Goal: Information Seeking & Learning: Check status

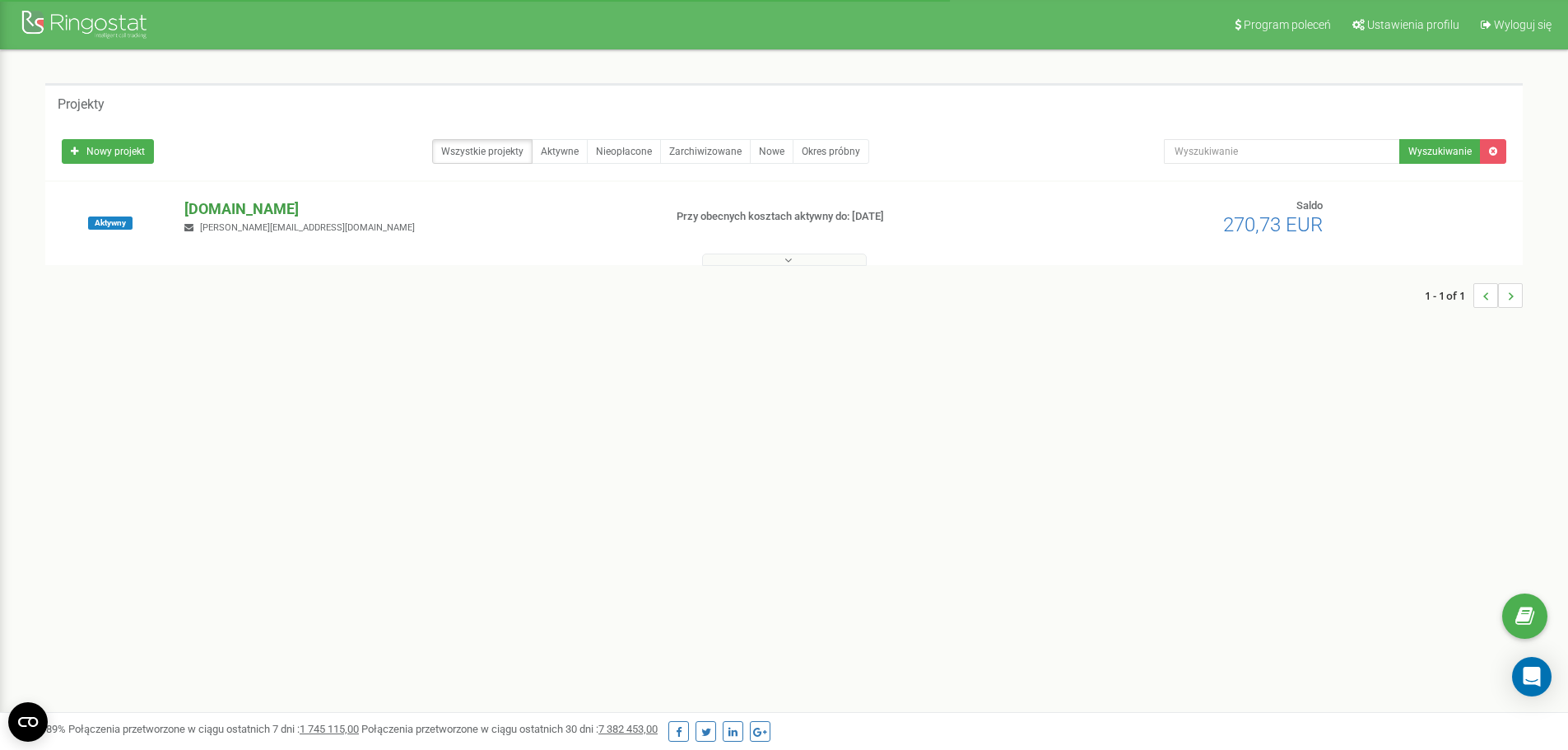
click at [320, 213] on p "[DOMAIN_NAME]" at bounding box center [417, 209] width 465 height 21
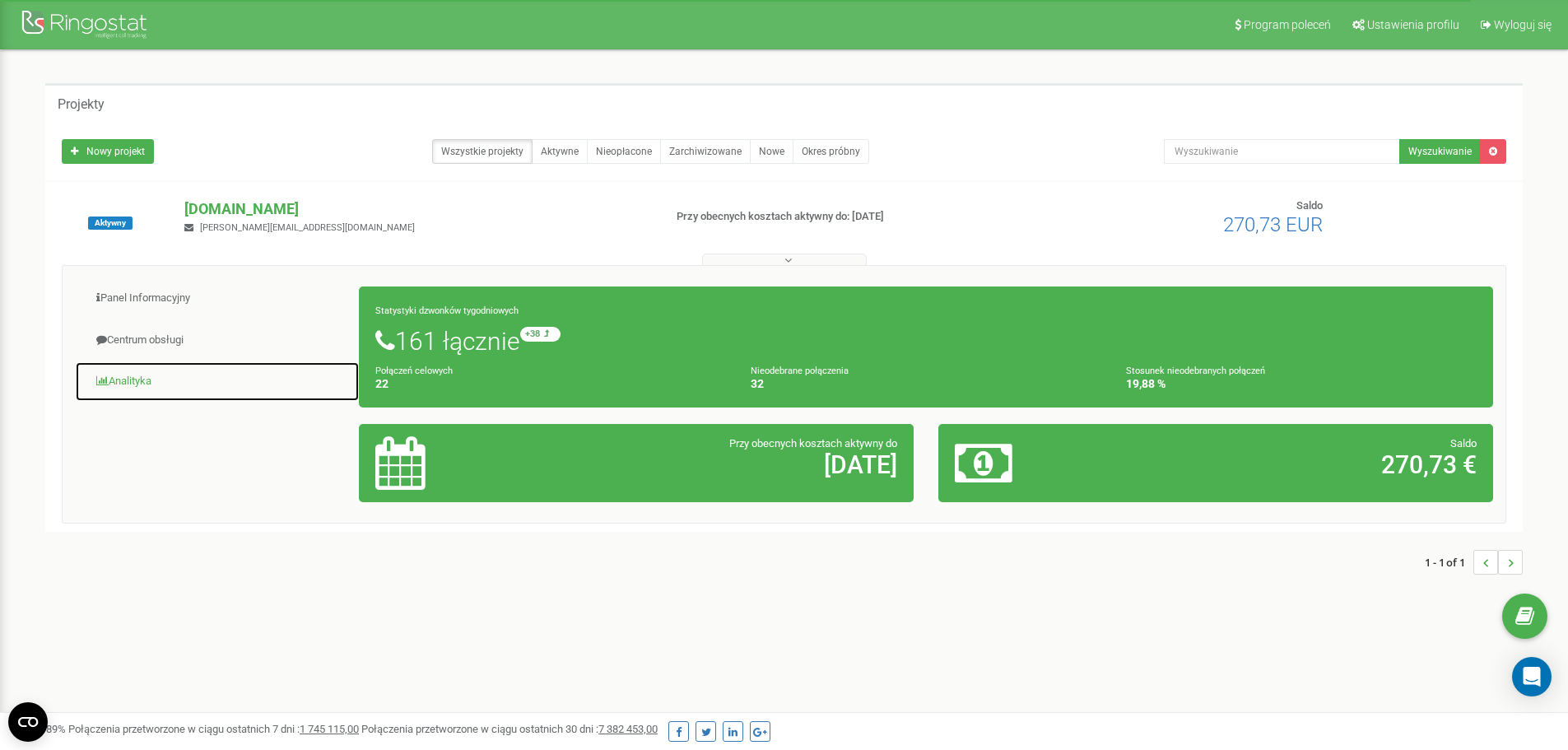
click at [138, 381] on link "Analityka" at bounding box center [216, 381] width 284 height 40
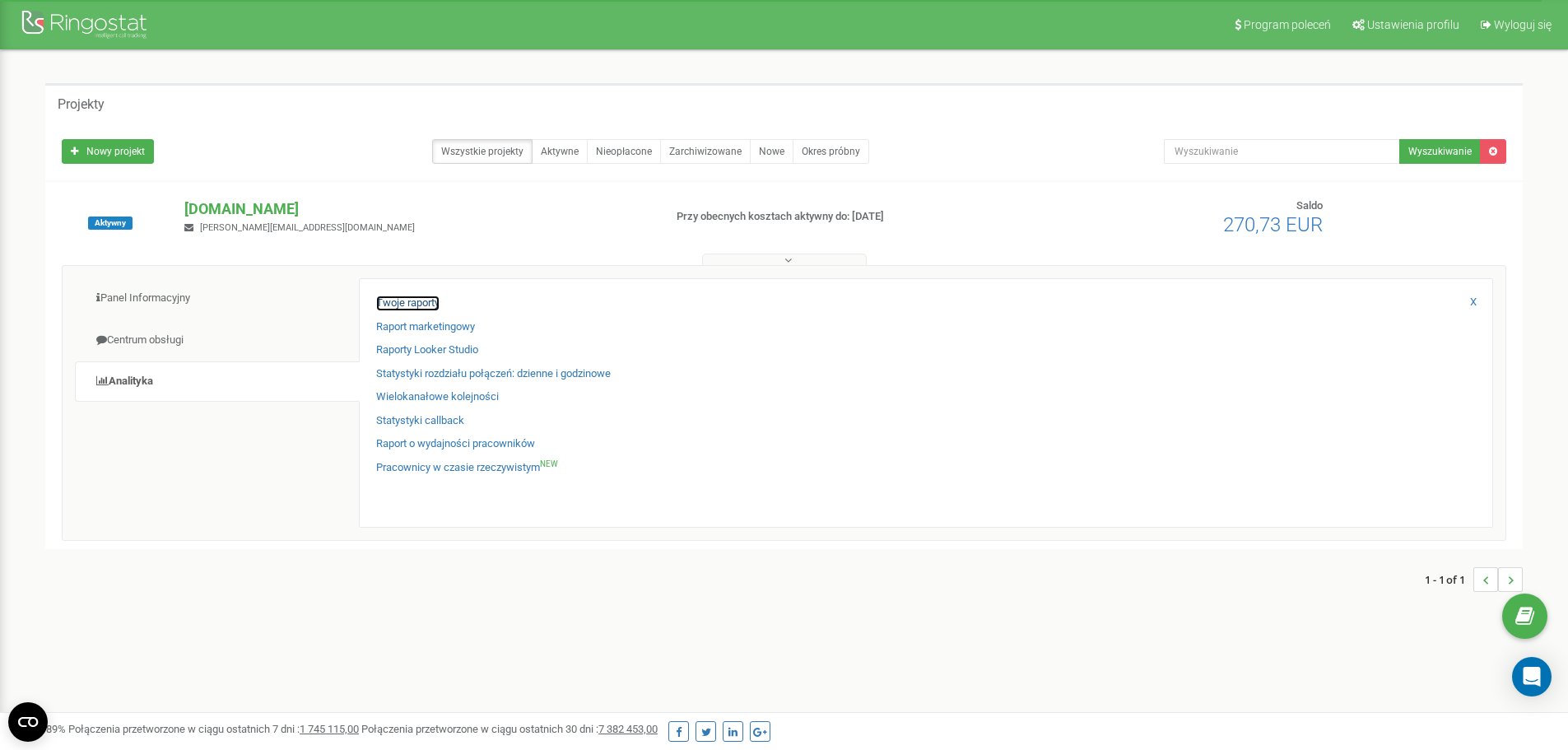
click at [402, 305] on link "Twoje raporty" at bounding box center [408, 303] width 63 height 16
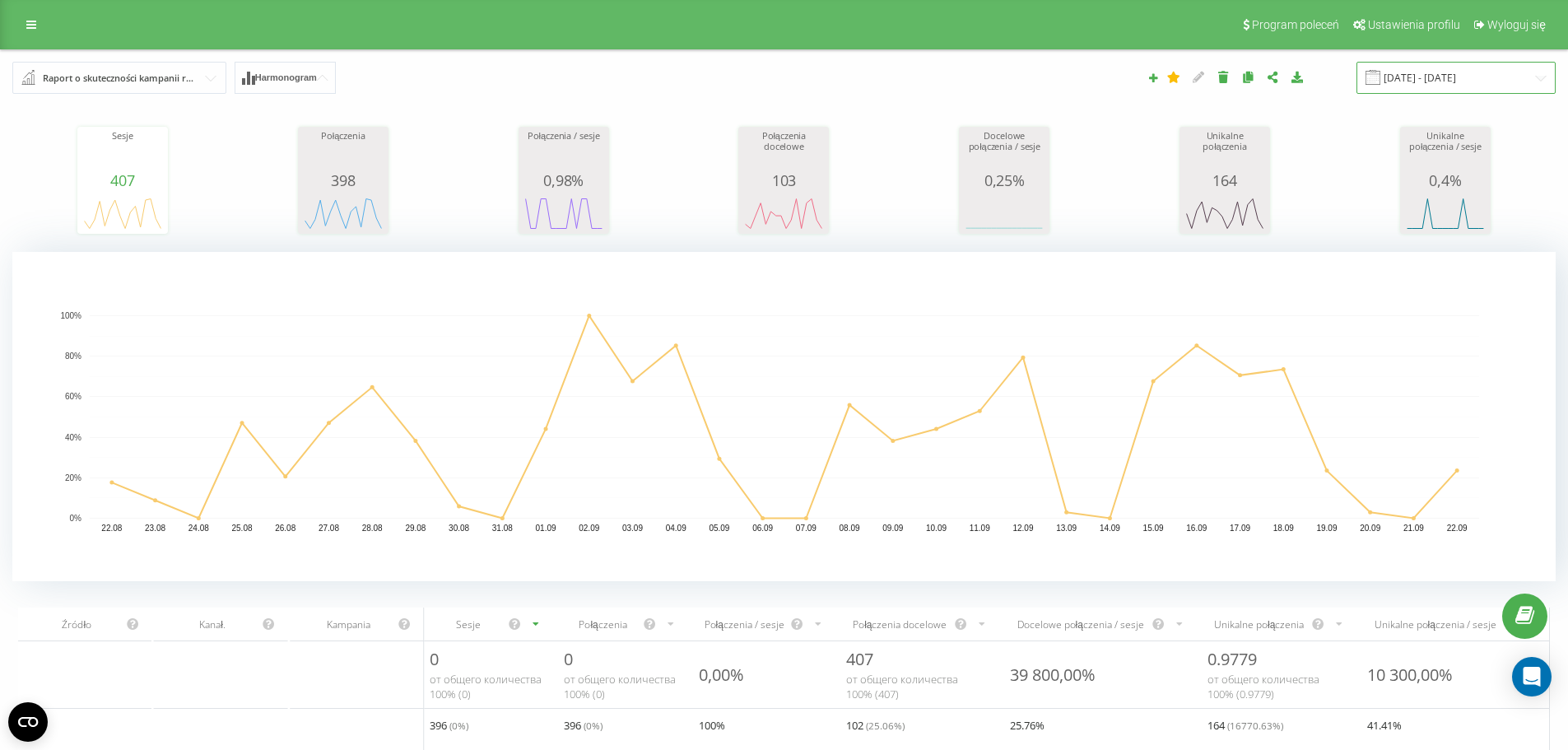
click at [1514, 82] on input "[DATE] - [DATE]" at bounding box center [1456, 77] width 200 height 32
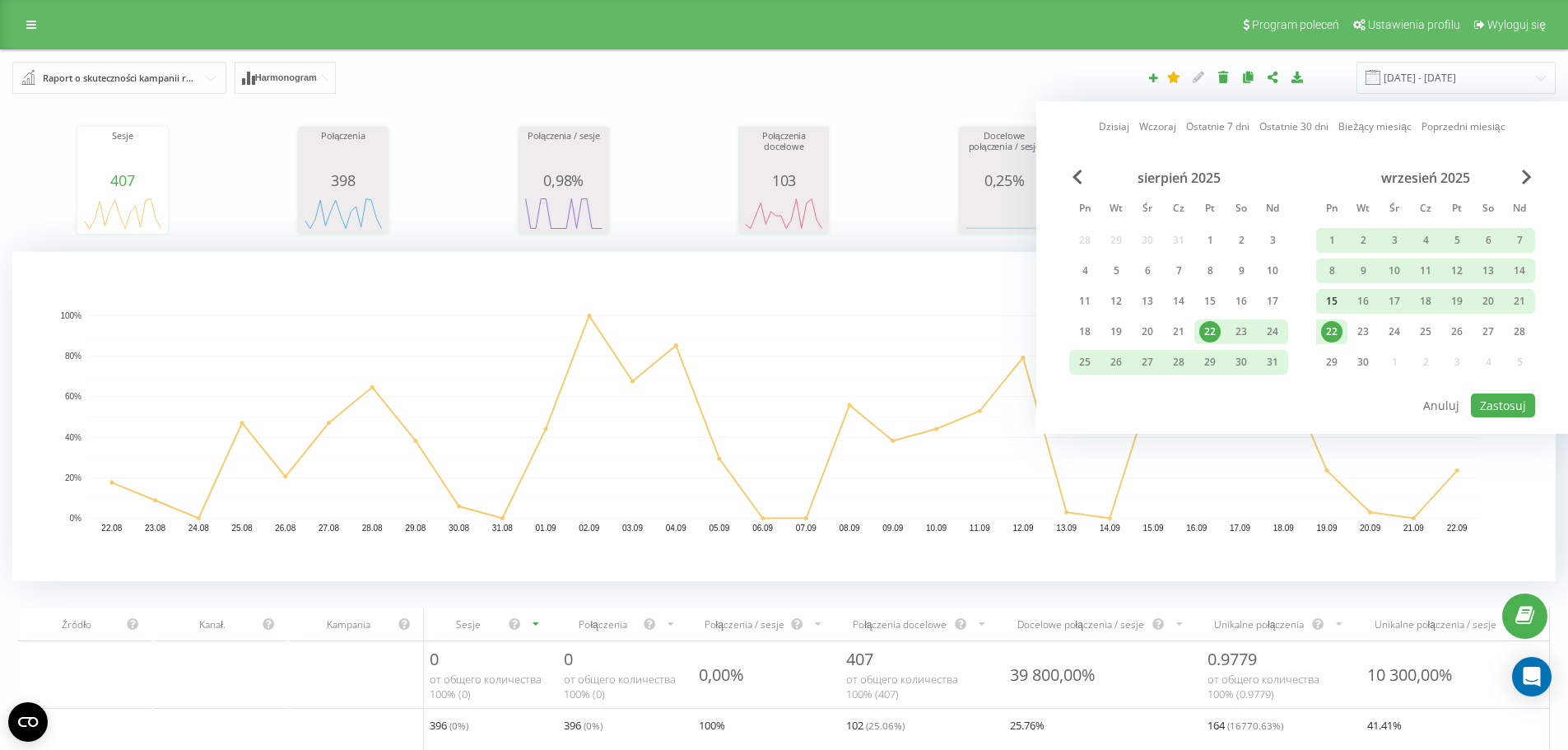
click at [1328, 303] on div "15" at bounding box center [1331, 300] width 21 height 21
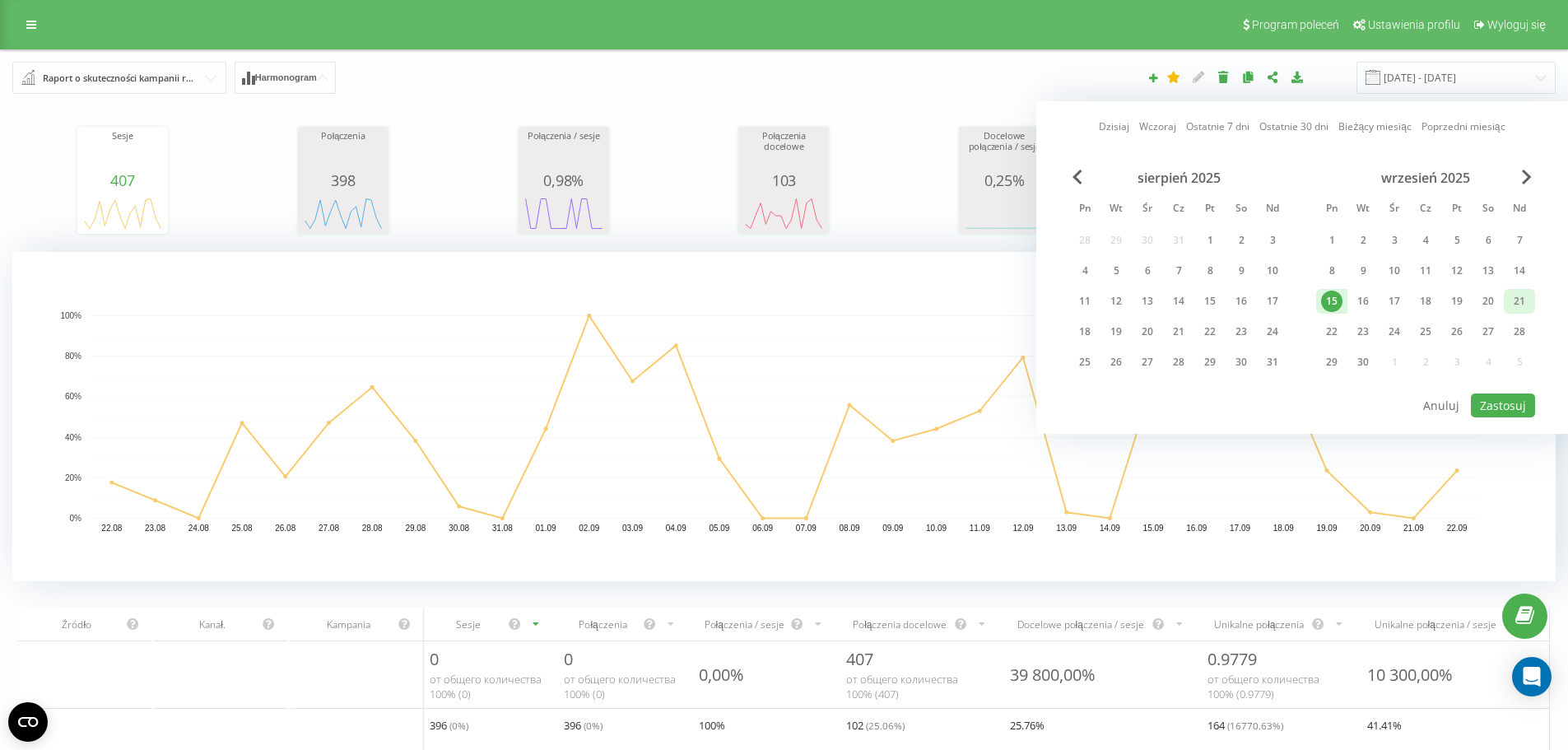
click at [1526, 299] on div "21" at bounding box center [1519, 300] width 21 height 21
click at [1515, 404] on button "Zastosuj" at bounding box center [1503, 406] width 64 height 24
type input "15.09.2025 - 21.09.2025"
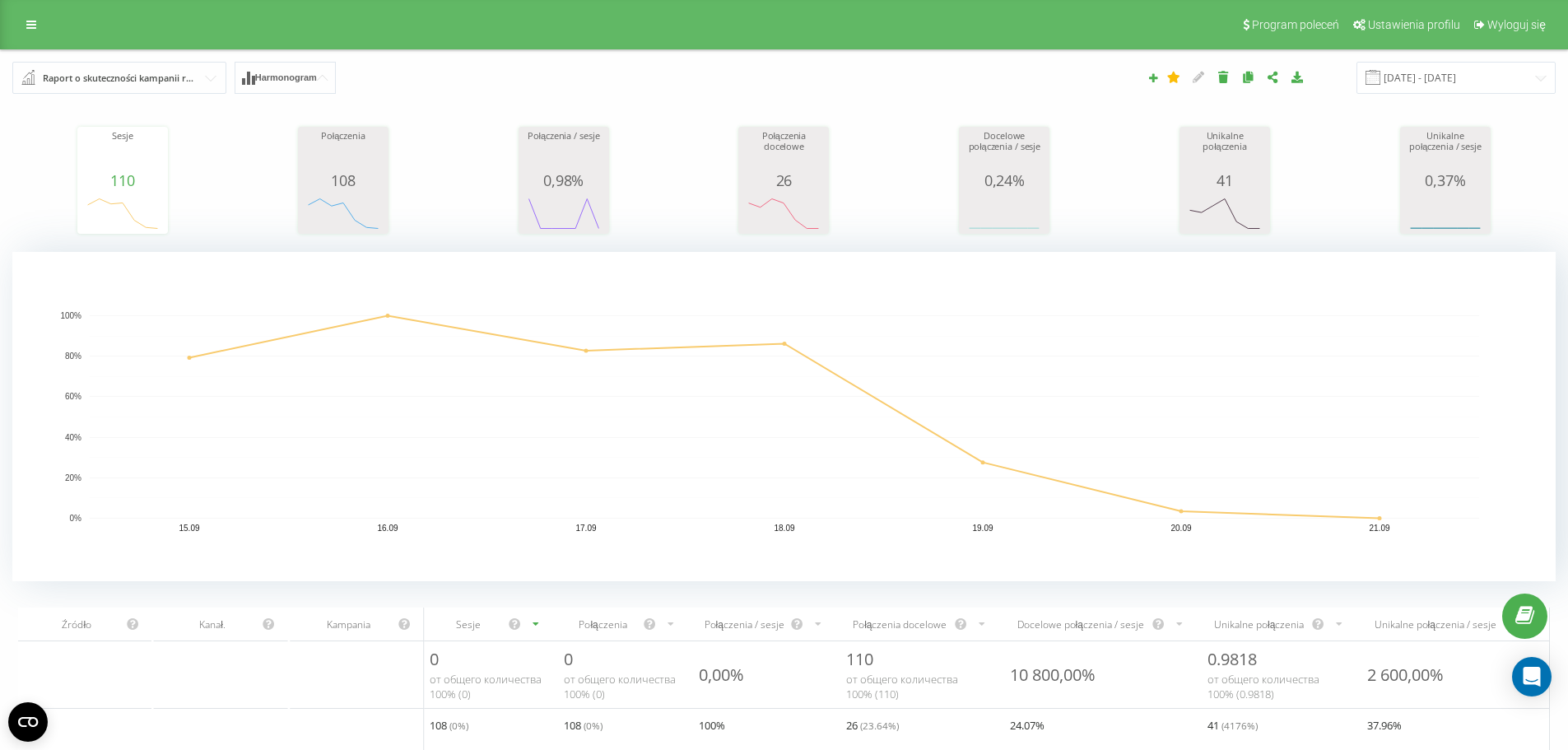
click at [314, 79] on span "Harmonogram" at bounding box center [286, 77] width 62 height 10
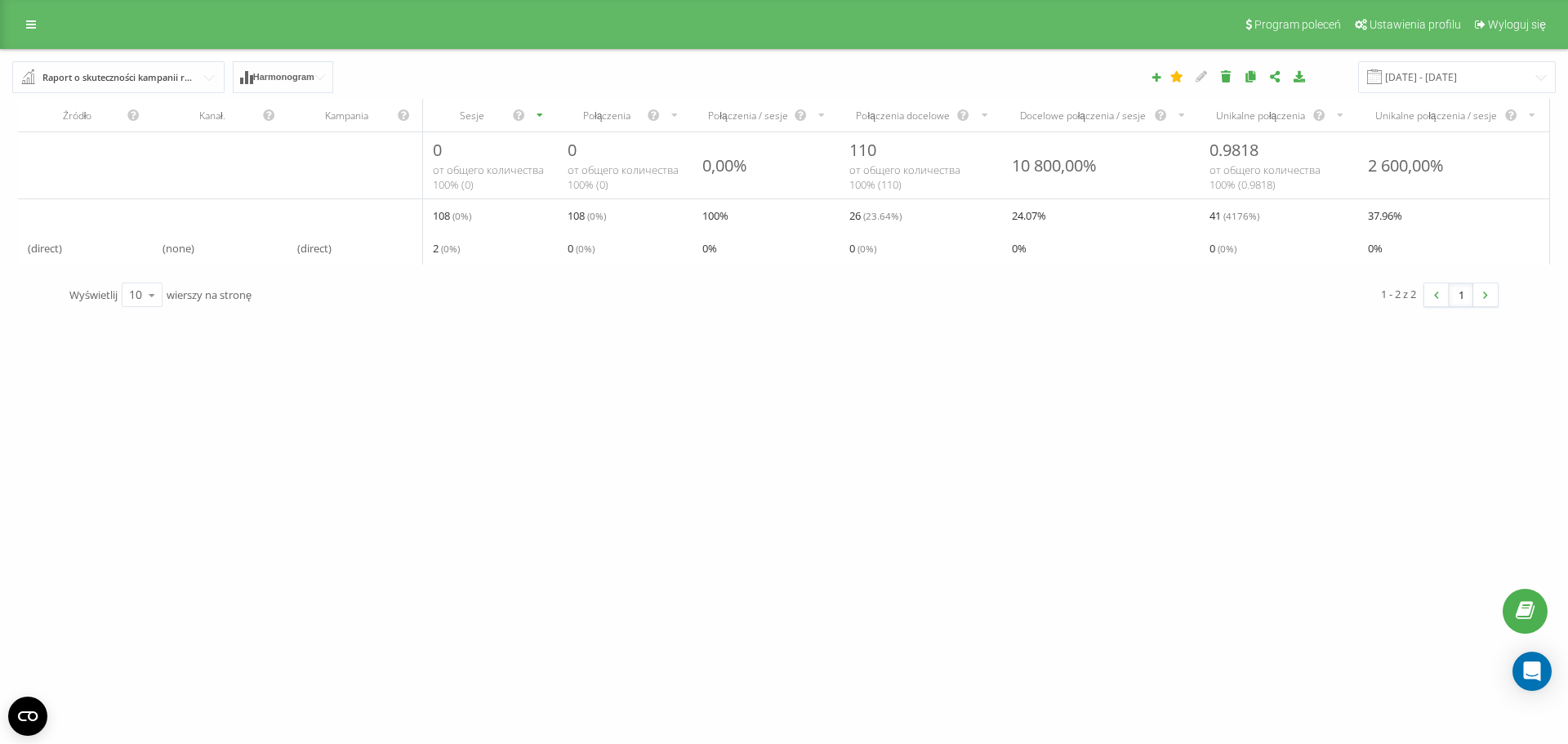
click at [312, 79] on span "Harmonogram" at bounding box center [284, 77] width 61 height 10
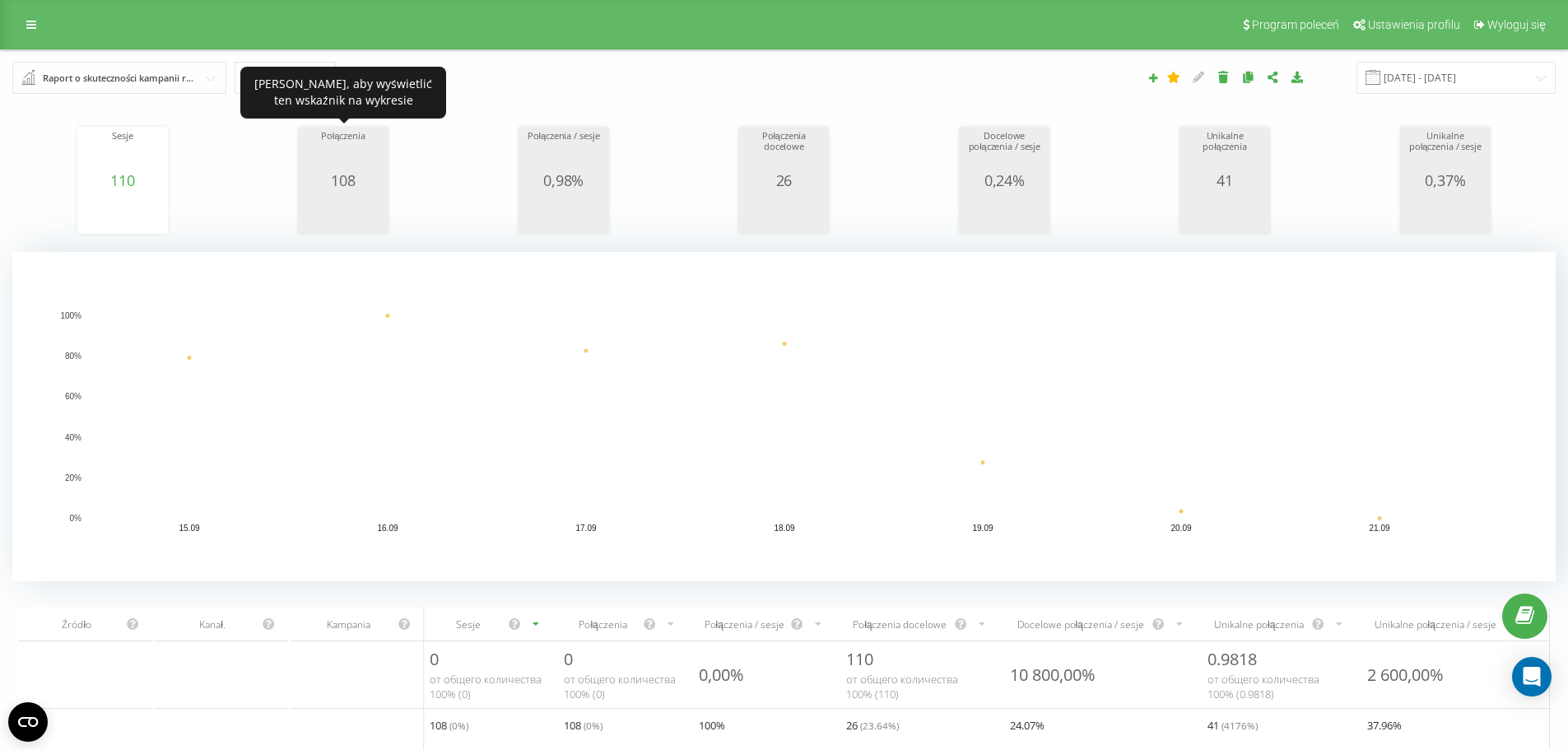
click at [340, 199] on icon "A chart." at bounding box center [343, 213] width 82 height 49
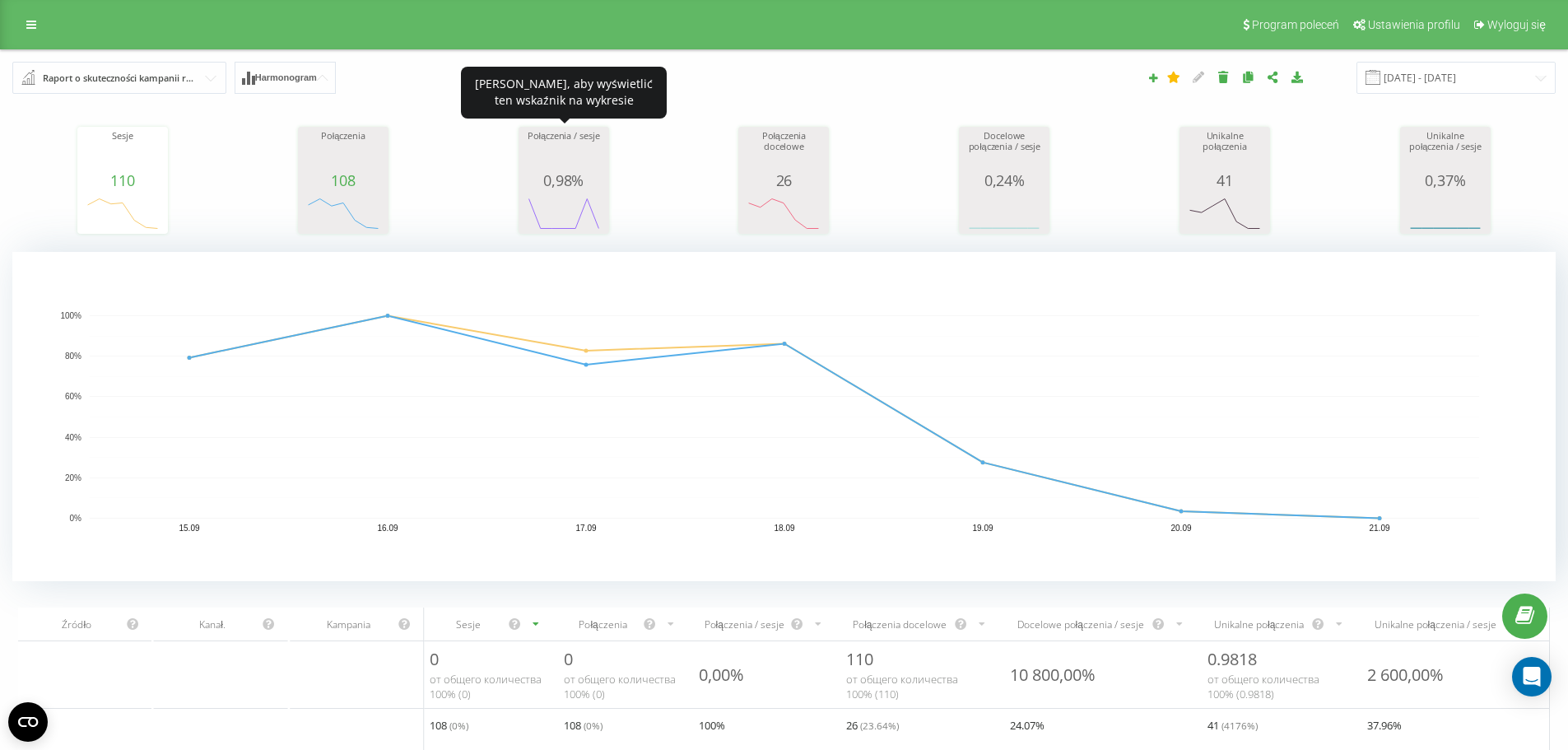
click at [561, 214] on rect "A chart." at bounding box center [563, 214] width 82 height 31
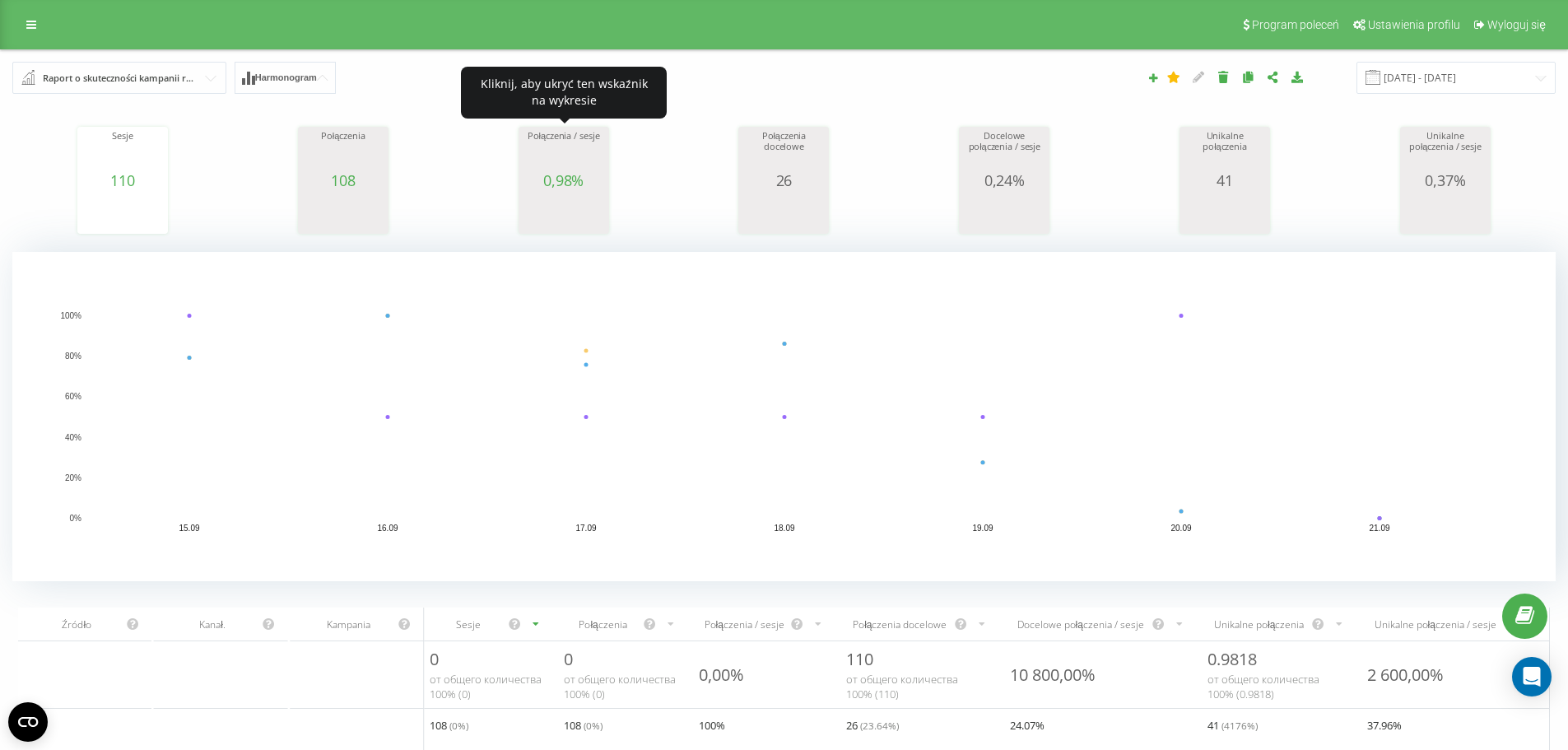
click at [561, 214] on rect "A chart." at bounding box center [563, 214] width 82 height 31
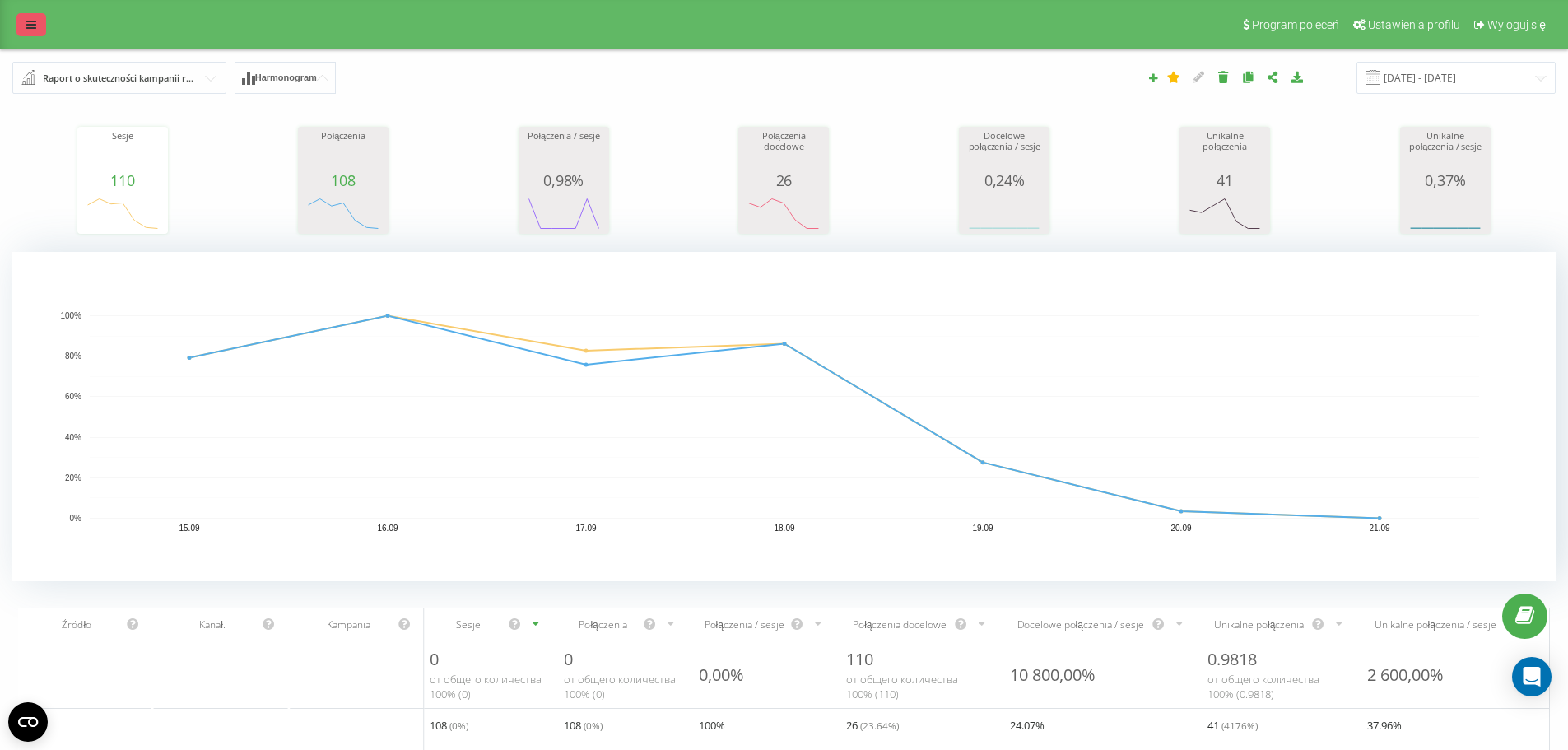
click at [31, 29] on icon at bounding box center [31, 24] width 10 height 11
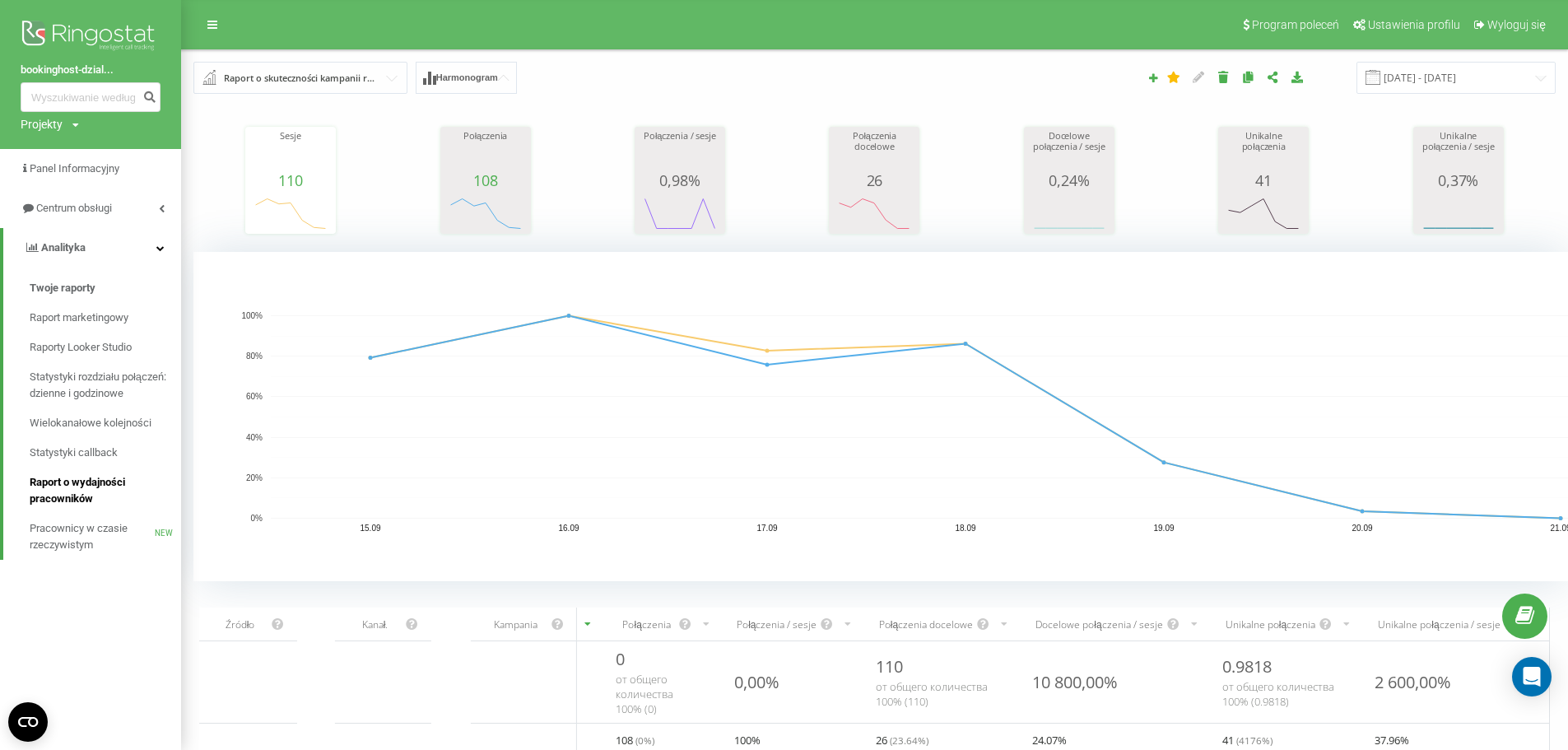
click at [84, 493] on span "Raport o wydajności pracowników" at bounding box center [102, 490] width 144 height 33
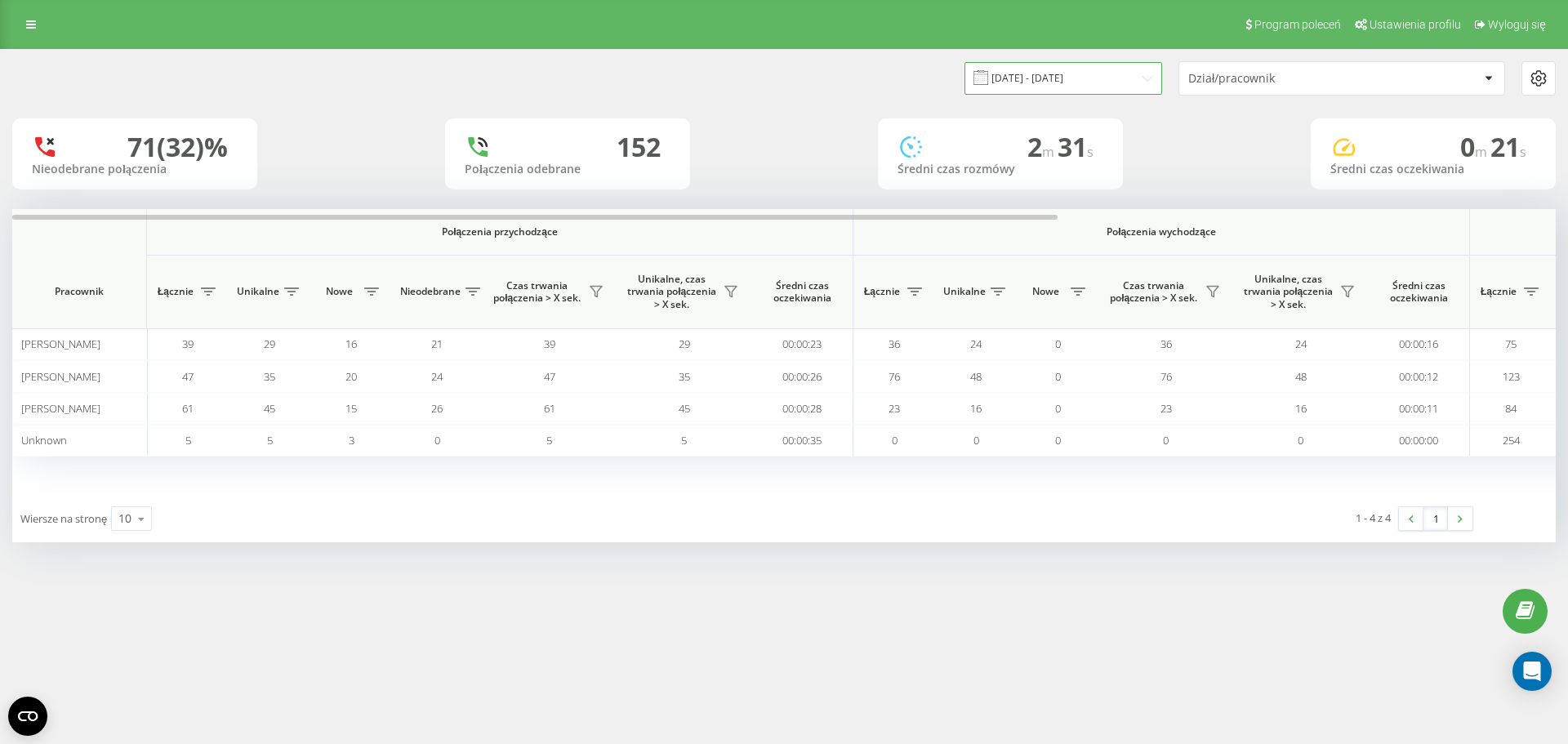
click at [1135, 81] on input "[DATE] - [DATE]" at bounding box center [1064, 78] width 198 height 31
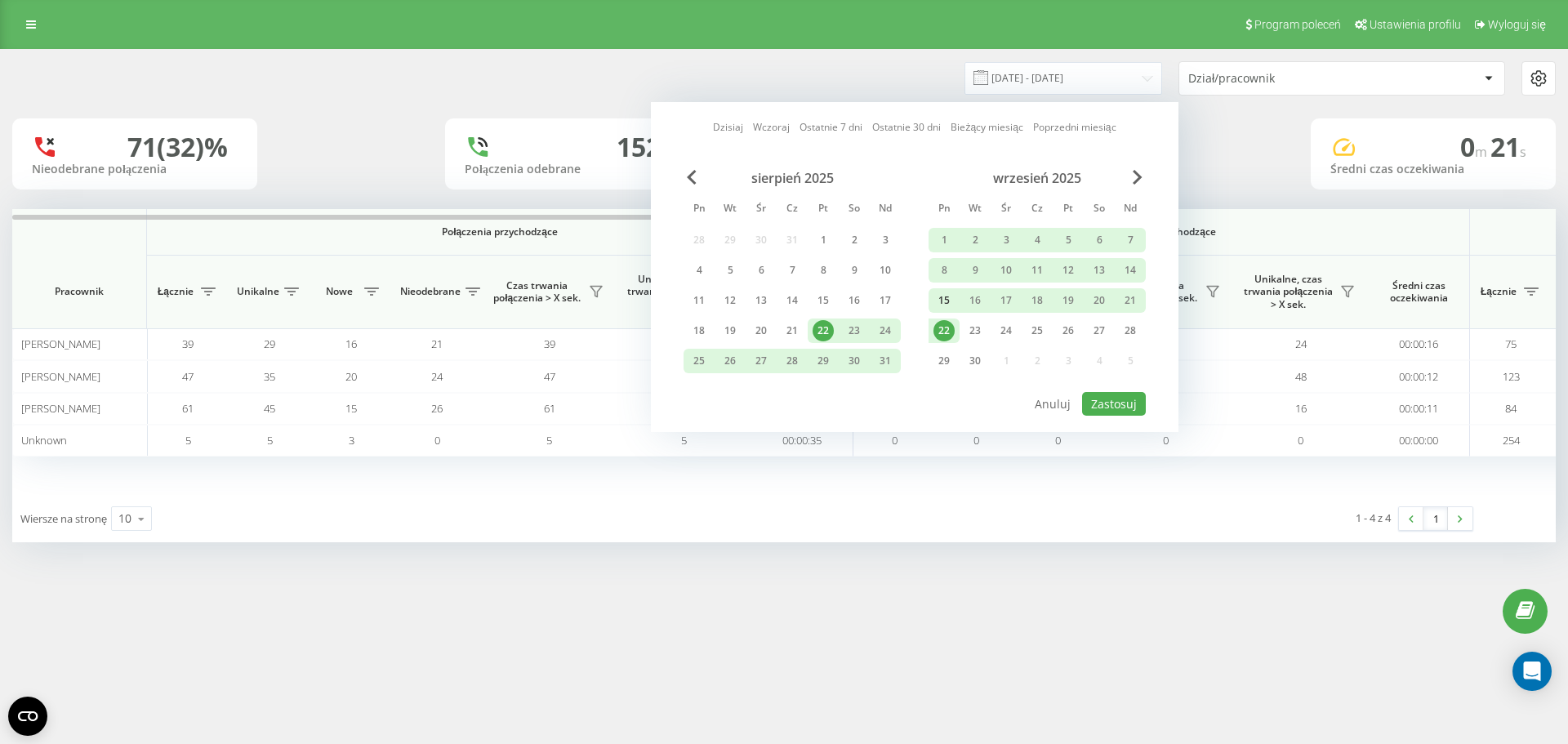
click at [944, 295] on div "15" at bounding box center [943, 300] width 21 height 21
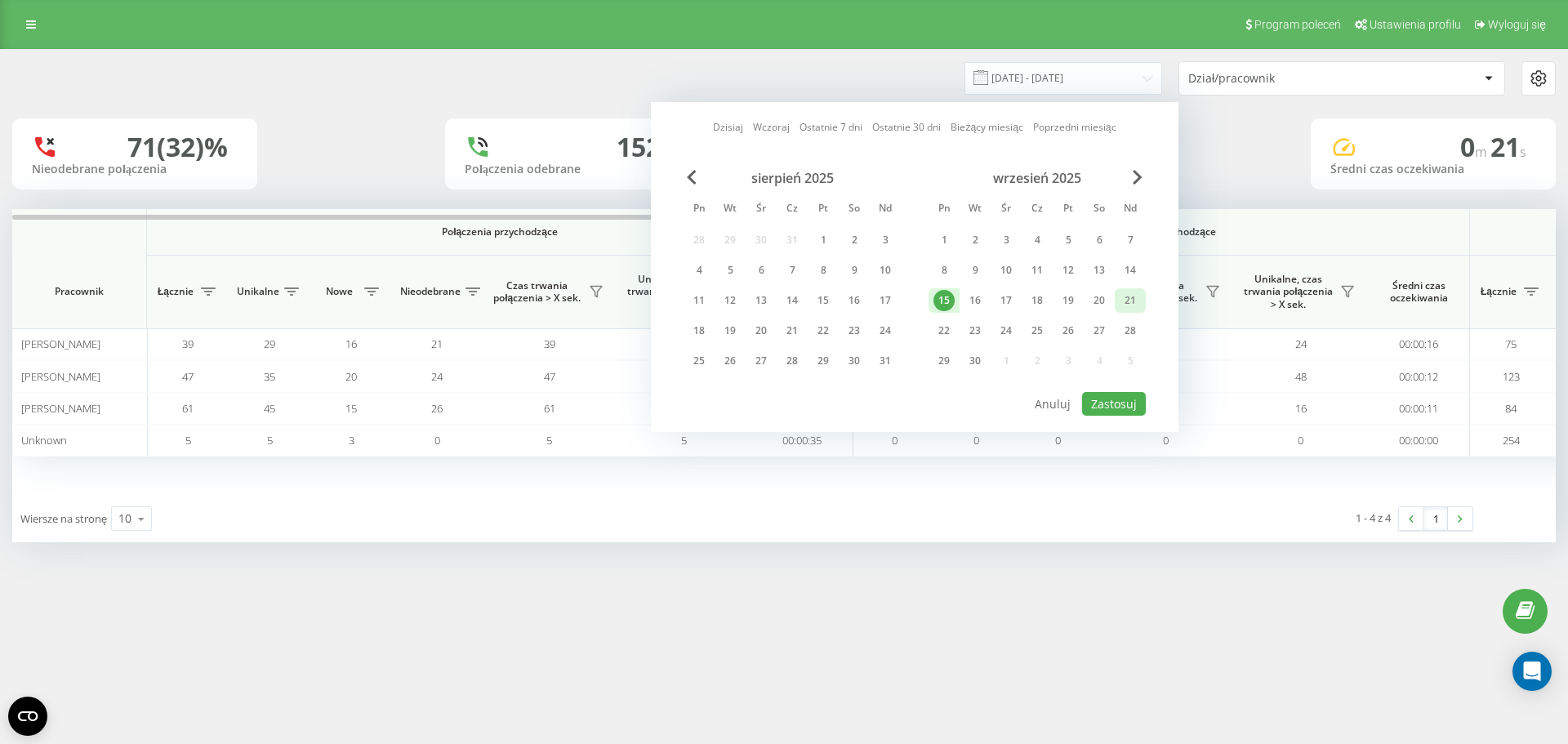
click at [1133, 299] on div "21" at bounding box center [1130, 300] width 21 height 21
click at [1112, 402] on button "Zastosuj" at bounding box center [1114, 404] width 64 height 24
type input "15.09.2025 - 21.09.2025"
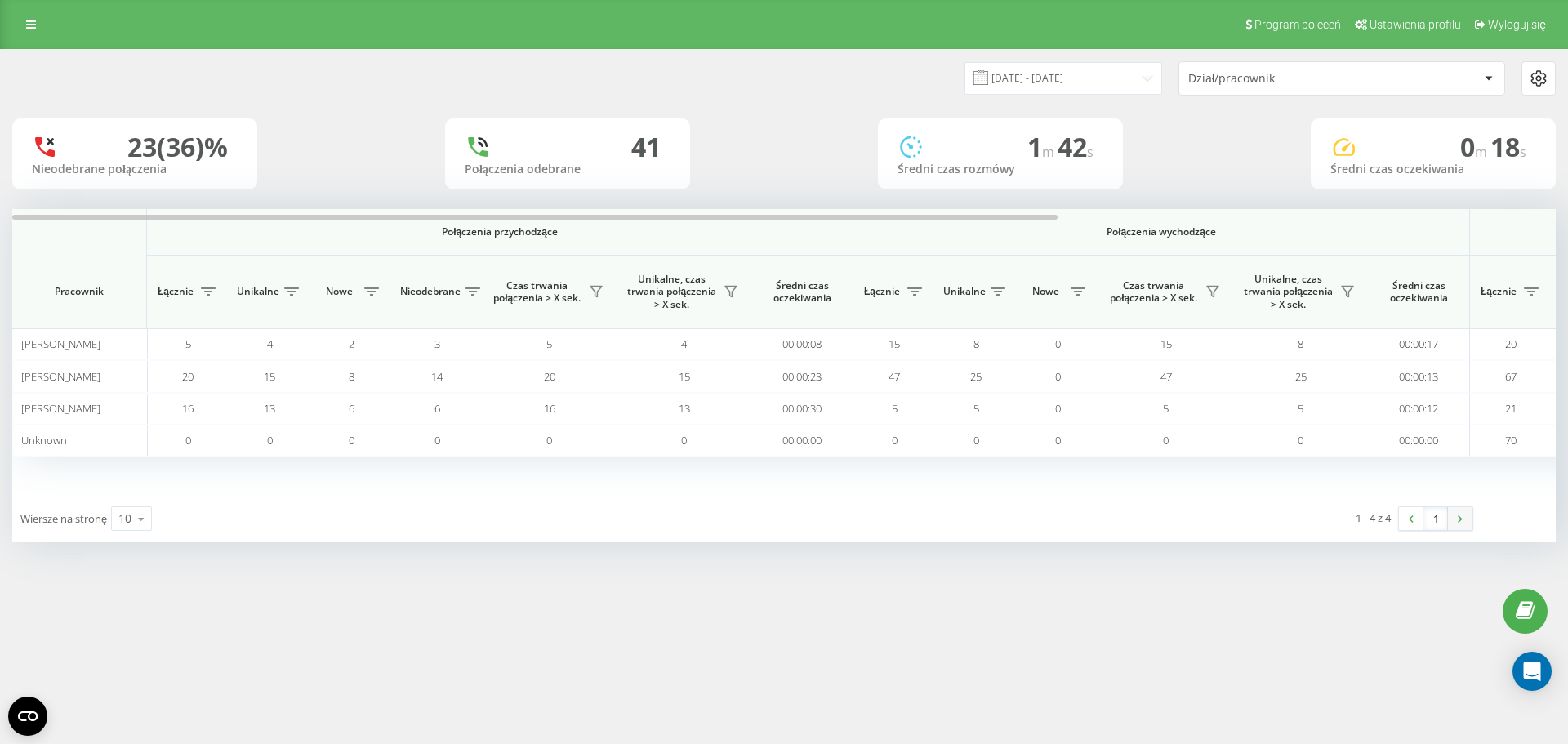
click at [1459, 524] on link at bounding box center [1460, 518] width 24 height 23
click at [1458, 523] on link at bounding box center [1460, 518] width 24 height 23
click at [1437, 518] on link "1" at bounding box center [1436, 518] width 24 height 23
click at [1211, 82] on div "Dział/pracownik" at bounding box center [1286, 79] width 195 height 14
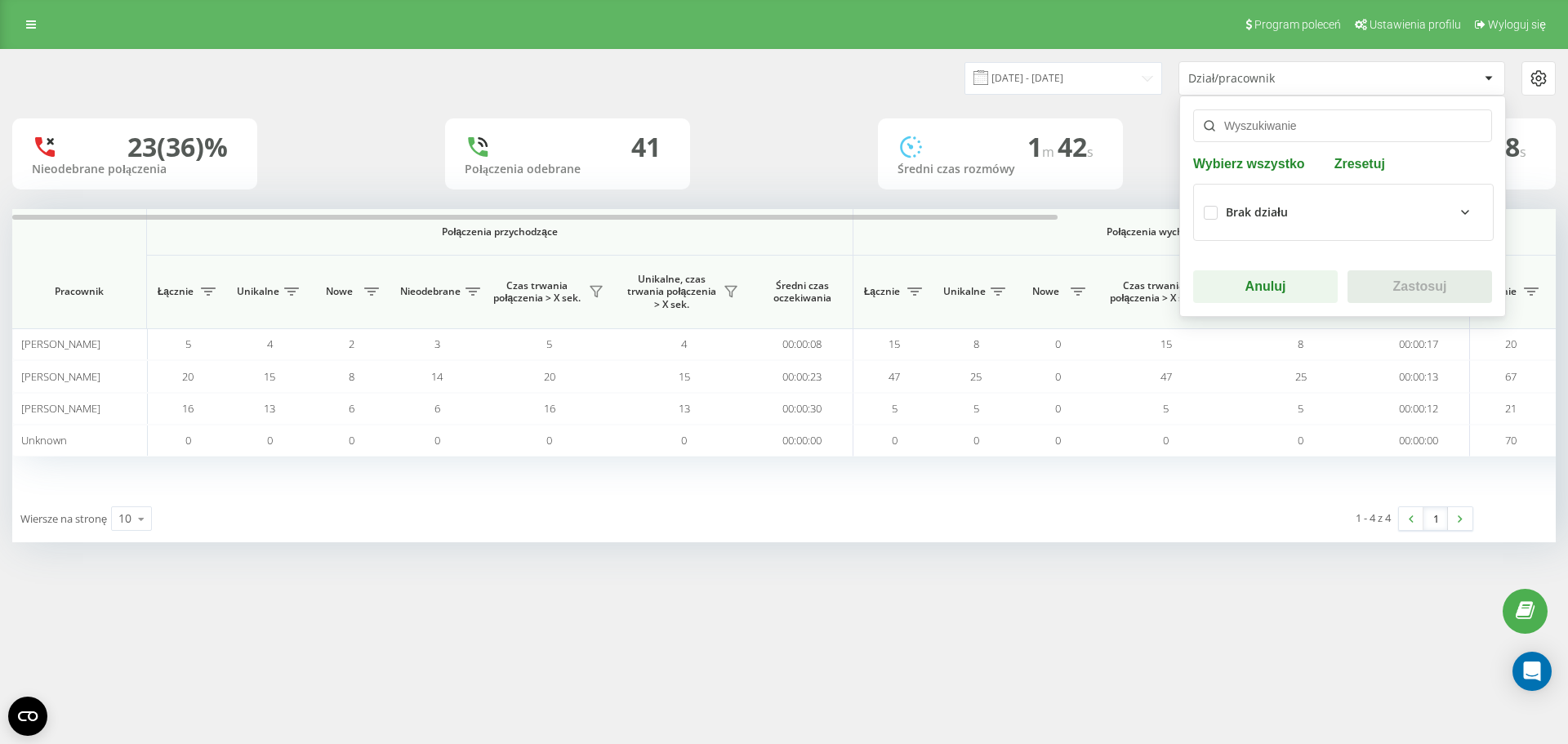
click at [1233, 84] on div "Dział/pracownik" at bounding box center [1286, 79] width 195 height 14
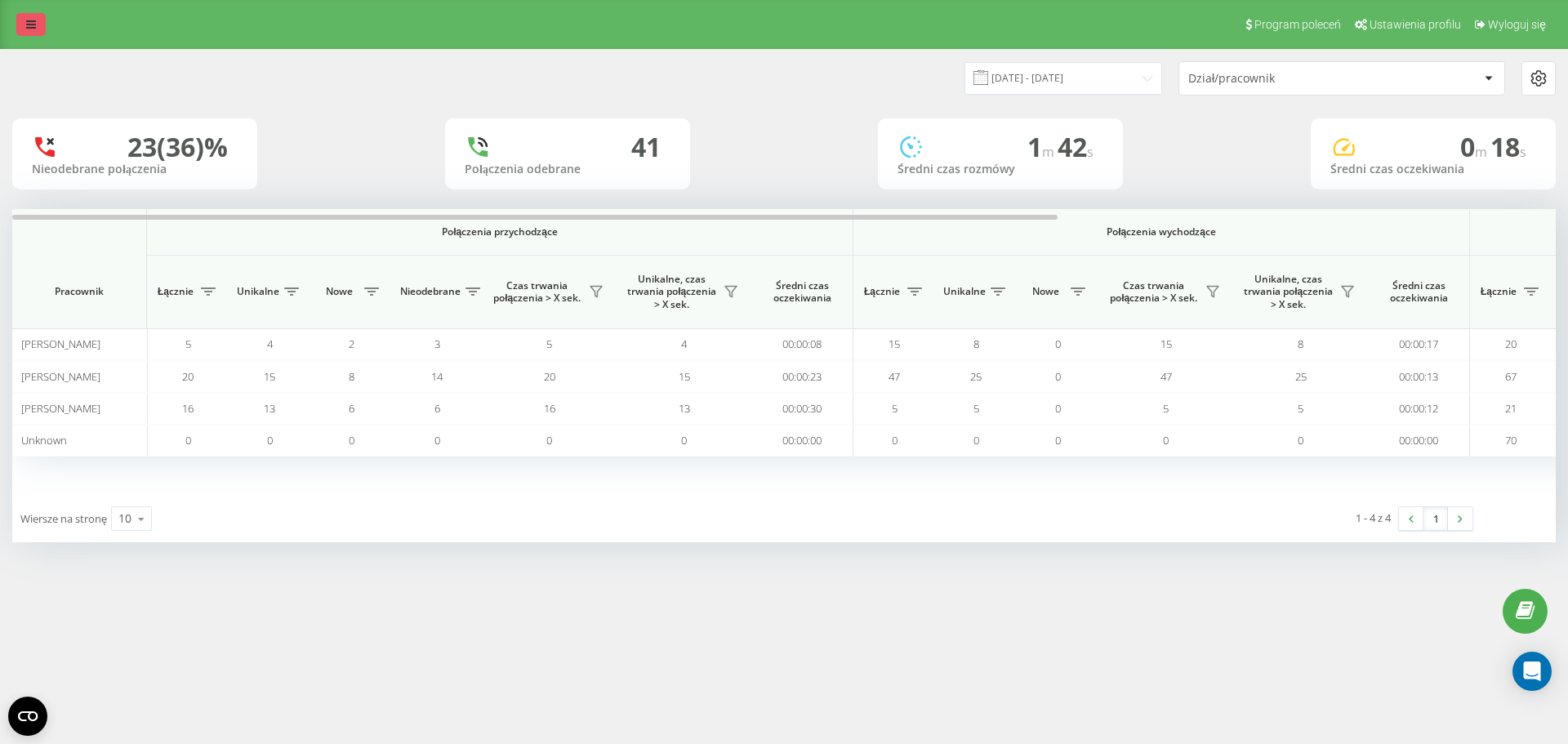
click at [22, 23] on link at bounding box center [31, 24] width 30 height 23
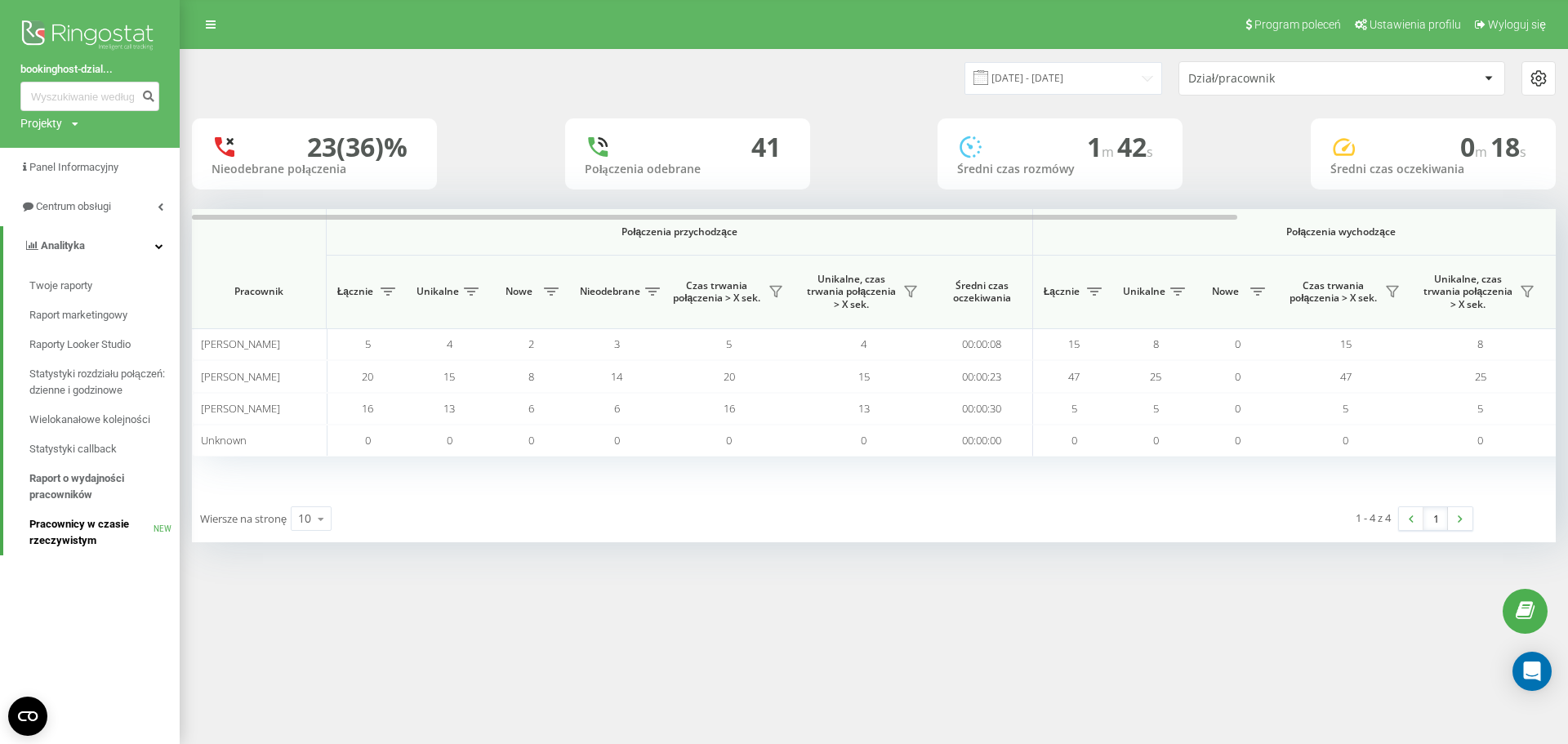
click at [63, 541] on span "Pracownicy w czasie rzeczywistym" at bounding box center [92, 532] width 124 height 32
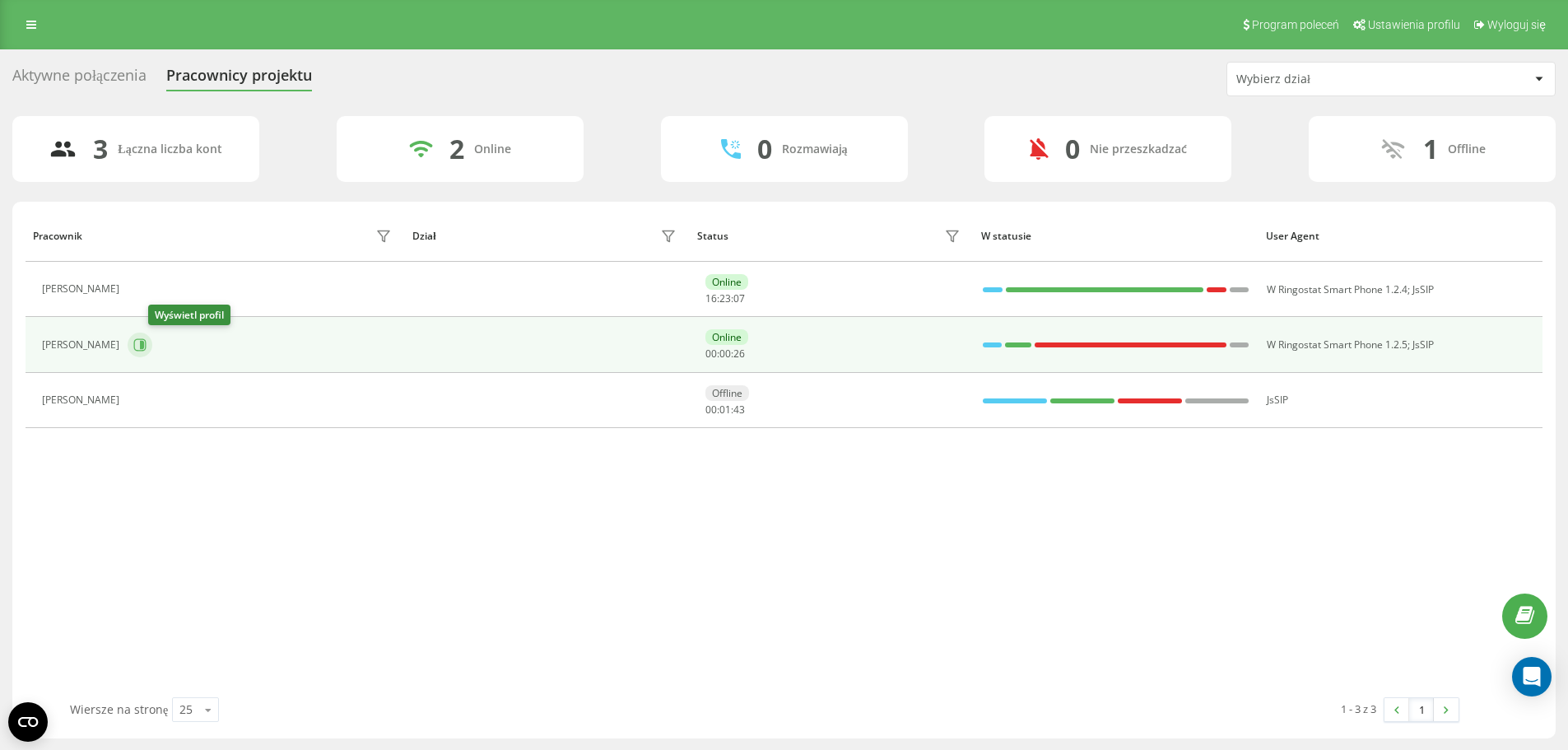
click at [146, 345] on icon at bounding box center [140, 345] width 13 height 13
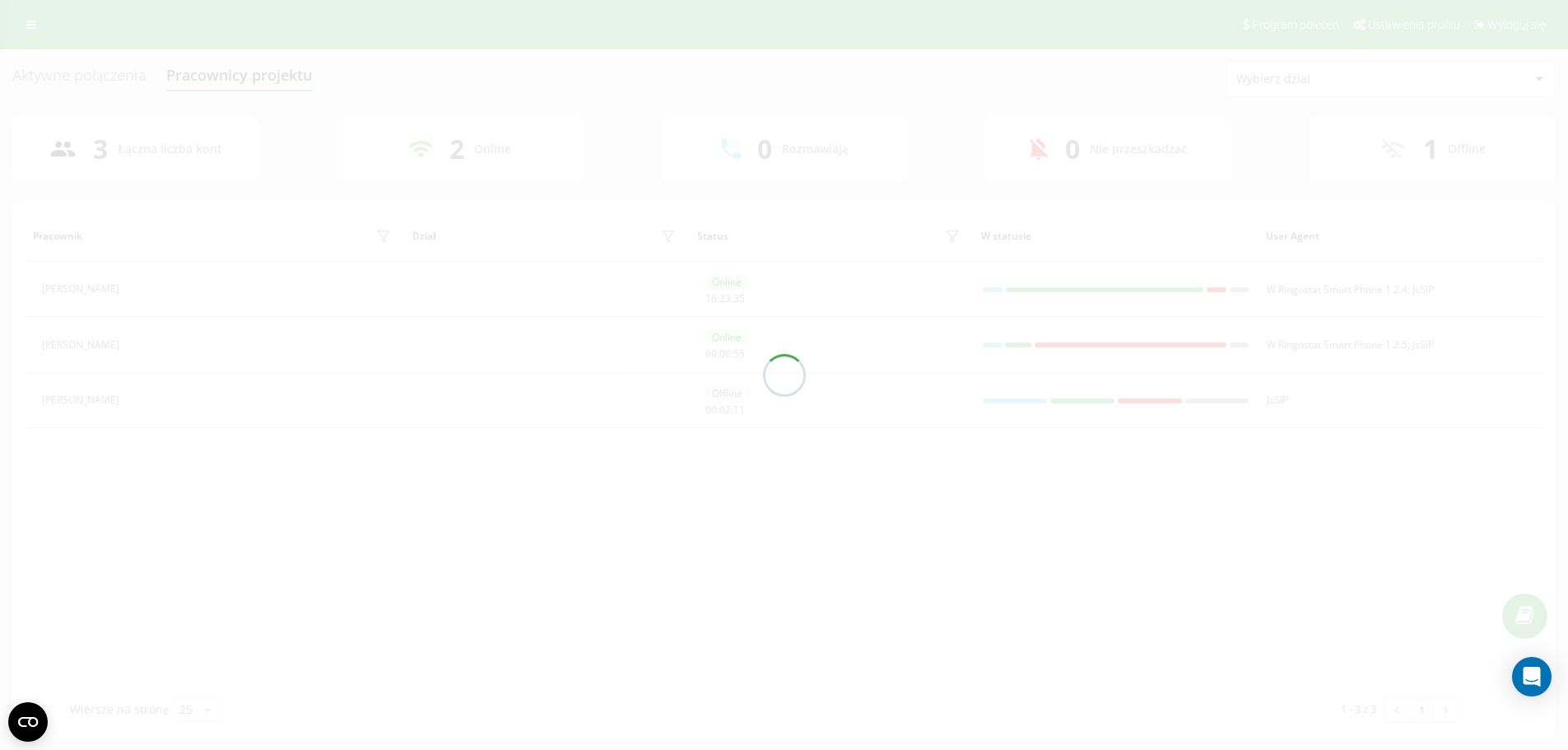
click at [478, 359] on div at bounding box center [784, 375] width 1568 height 750
click at [520, 561] on div at bounding box center [784, 375] width 1568 height 750
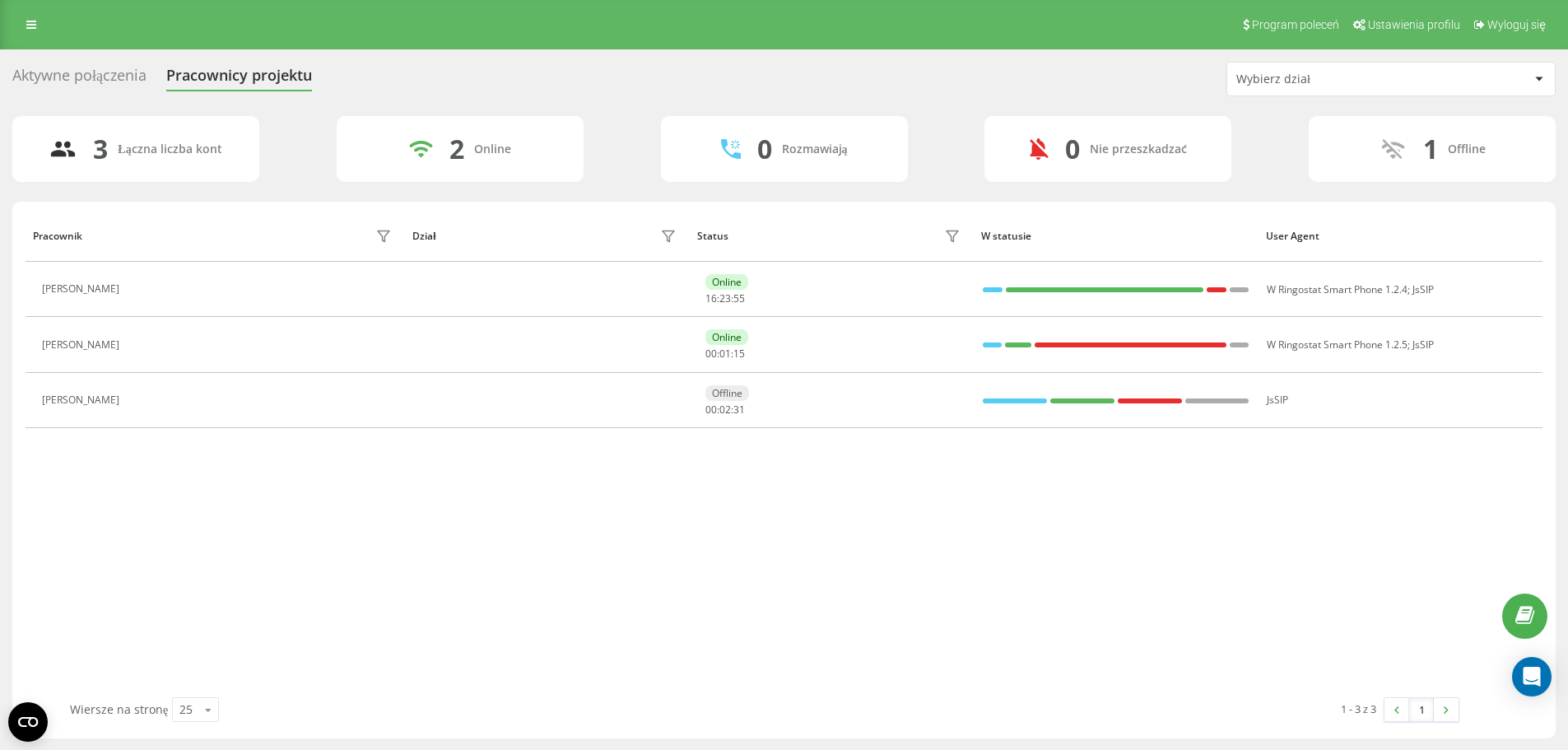
click at [88, 81] on div "Aktywne połączenia" at bounding box center [79, 78] width 134 height 25
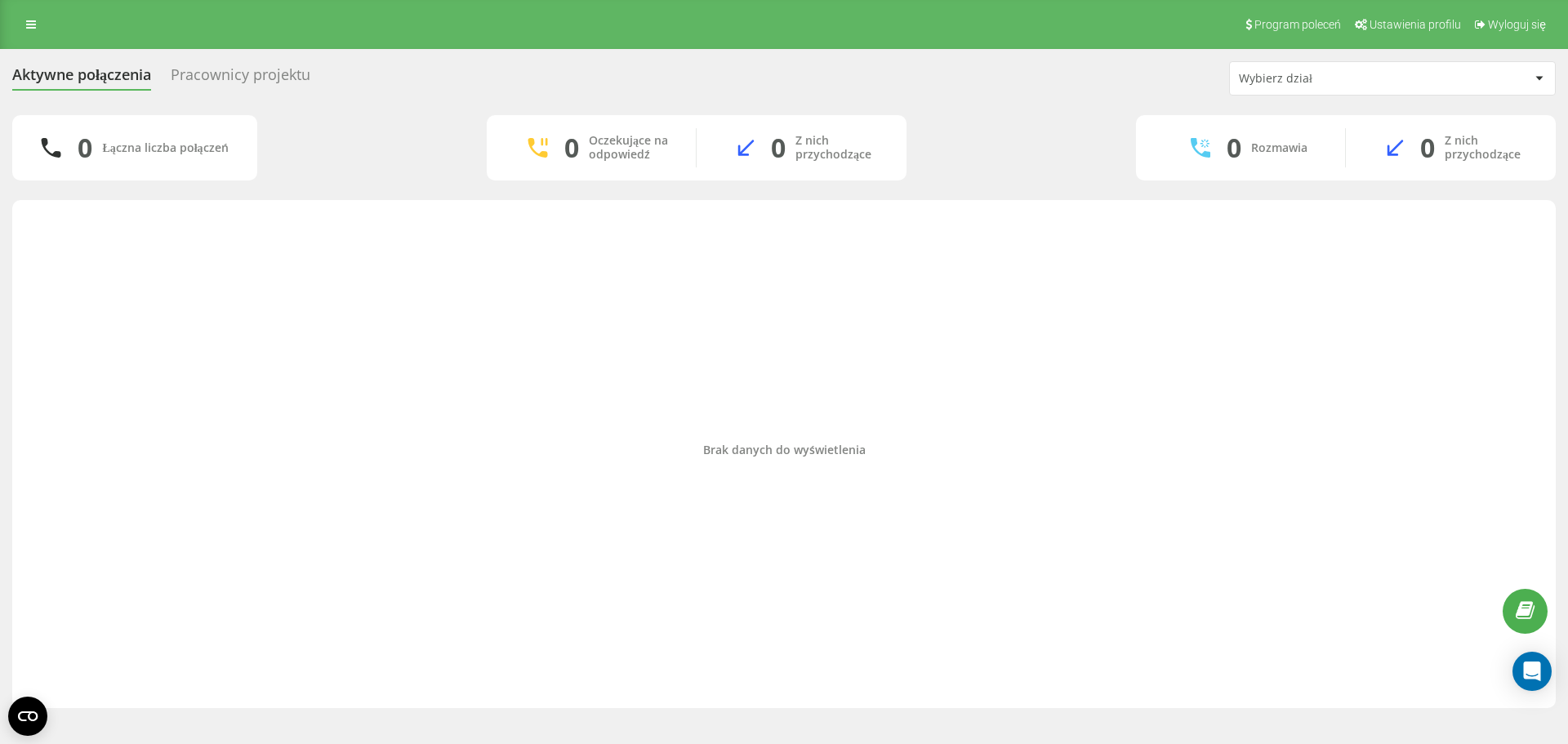
click at [250, 71] on div "Pracownicy projektu" at bounding box center [240, 78] width 140 height 25
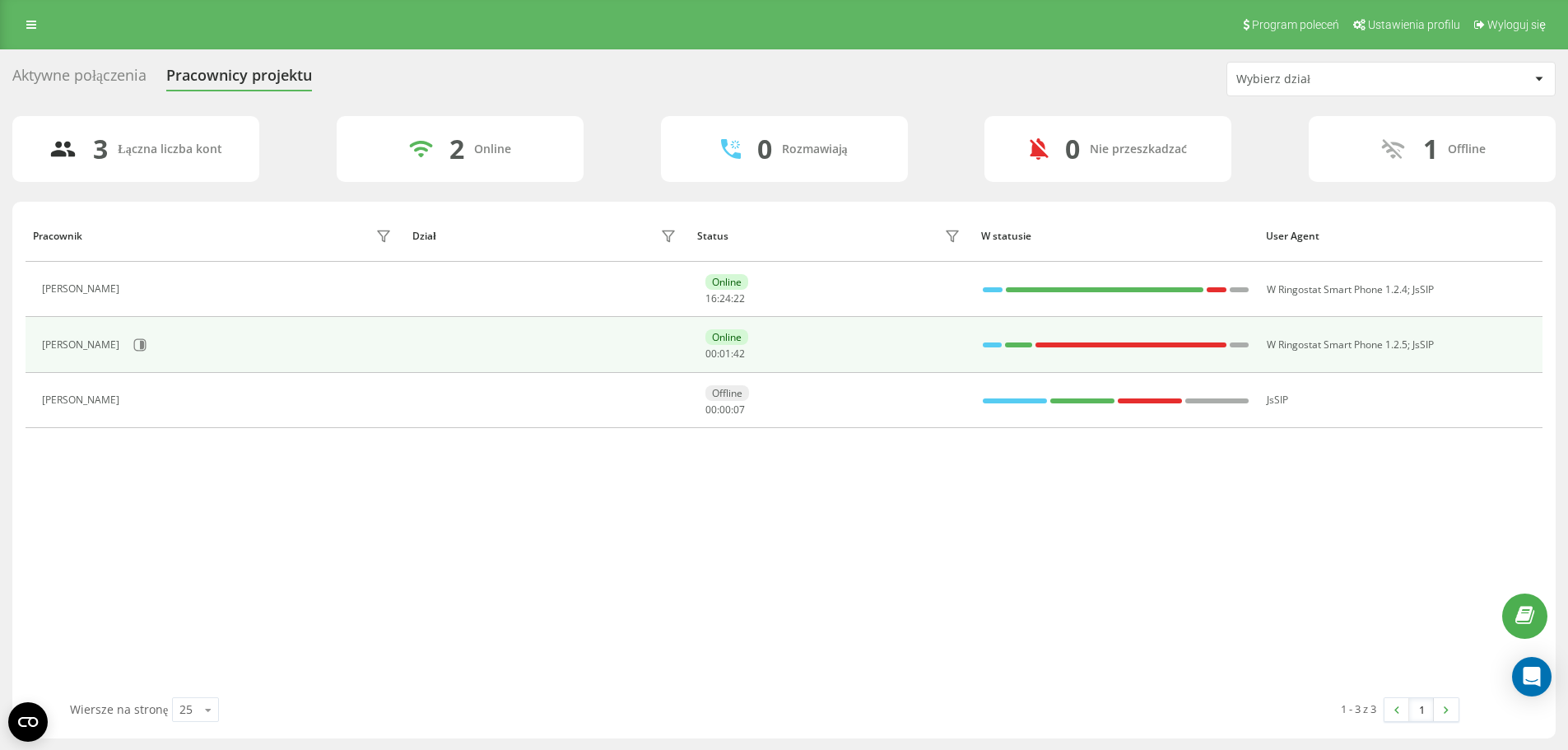
click at [79, 341] on div "[PERSON_NAME]" at bounding box center [82, 345] width 81 height 11
click at [144, 346] on icon at bounding box center [142, 344] width 4 height 8
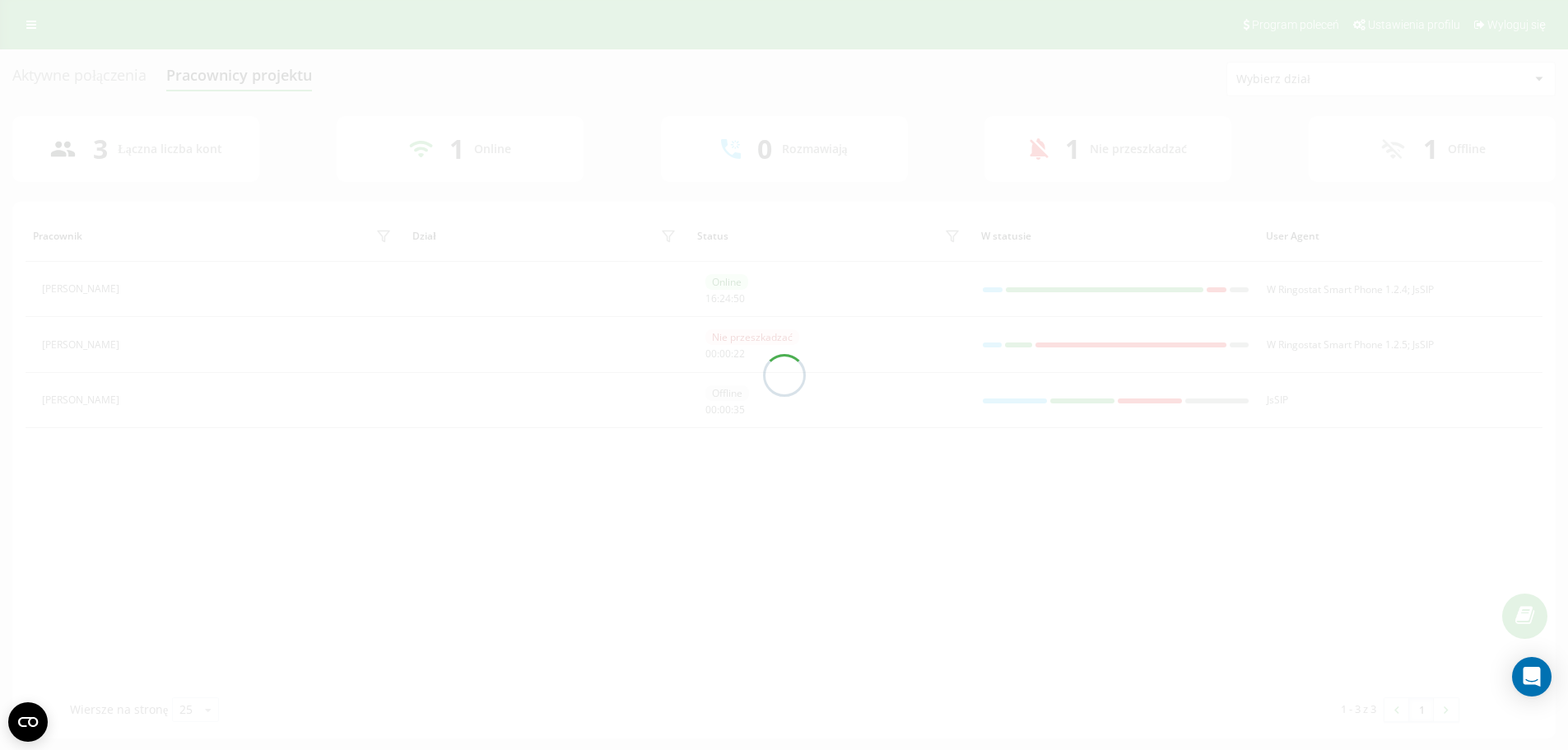
drag, startPoint x: 515, startPoint y: 483, endPoint x: 531, endPoint y: 484, distance: 16.0
click at [529, 485] on div at bounding box center [784, 375] width 1568 height 750
